Goal: Subscribe to service/newsletter

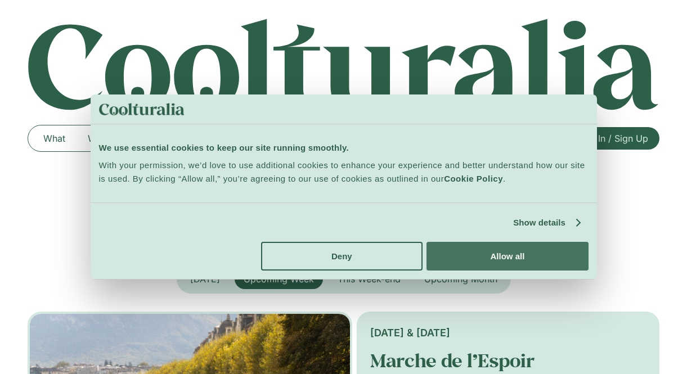
click at [506, 251] on button "Allow all" at bounding box center [506, 256] width 161 height 29
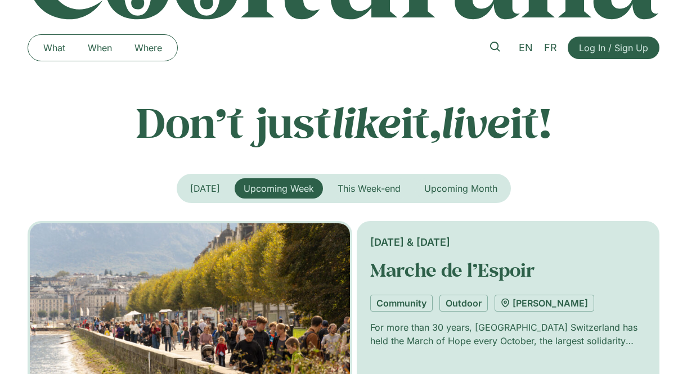
scroll to position [92, 0]
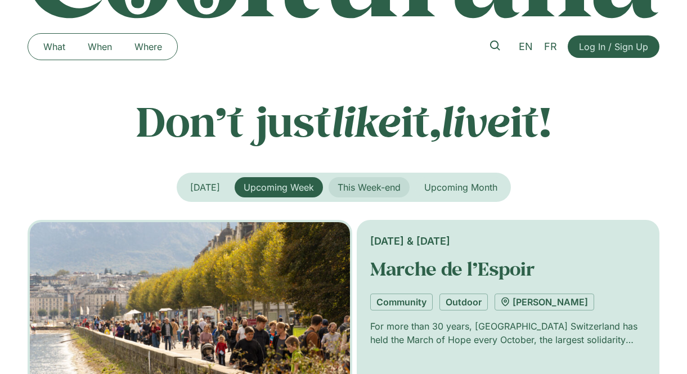
click at [367, 188] on span "This Week-end" at bounding box center [369, 187] width 63 height 11
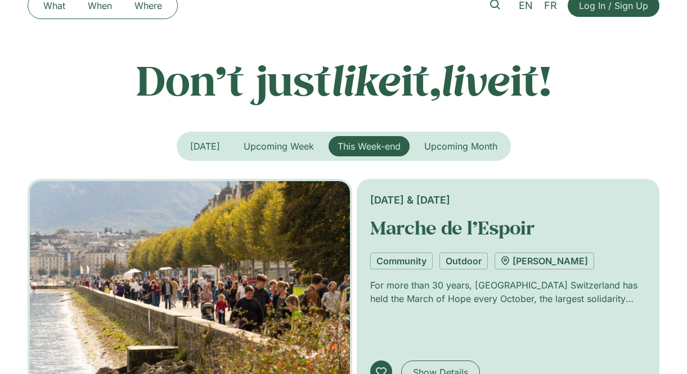
scroll to position [0, 0]
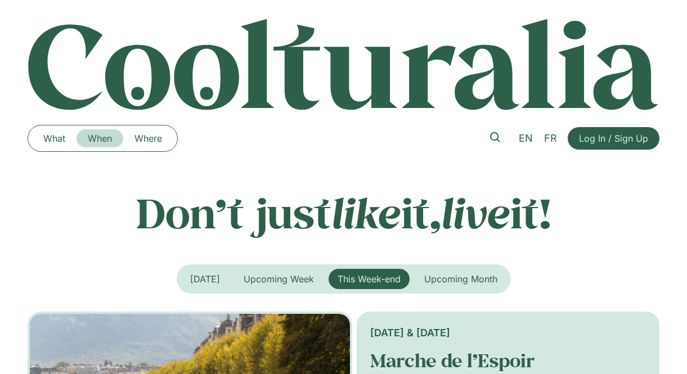
click at [108, 136] on link "When" at bounding box center [100, 138] width 47 height 18
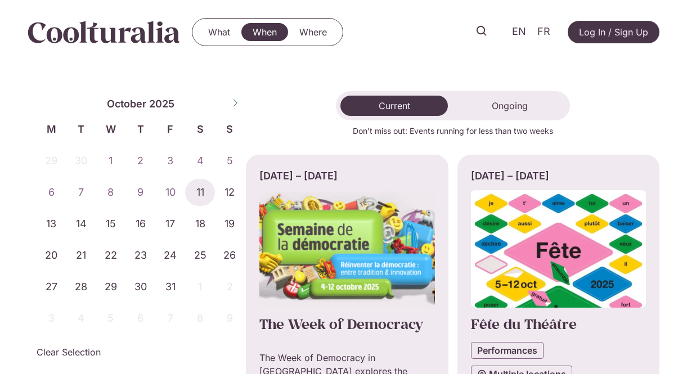
click at [132, 27] on img at bounding box center [104, 32] width 153 height 23
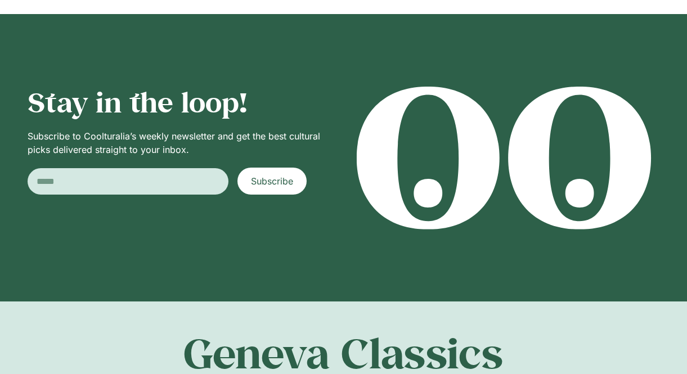
scroll to position [1325, 0]
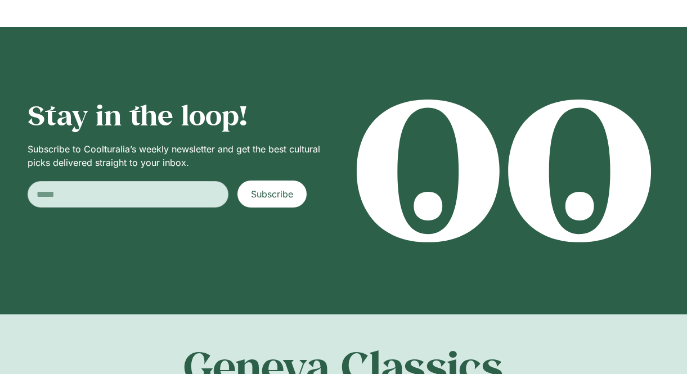
click at [39, 191] on input "Email" at bounding box center [128, 194] width 201 height 26
type input "**********"
click at [267, 187] on span "Subscribe" at bounding box center [272, 194] width 42 height 14
